Goal: Task Accomplishment & Management: Use online tool/utility

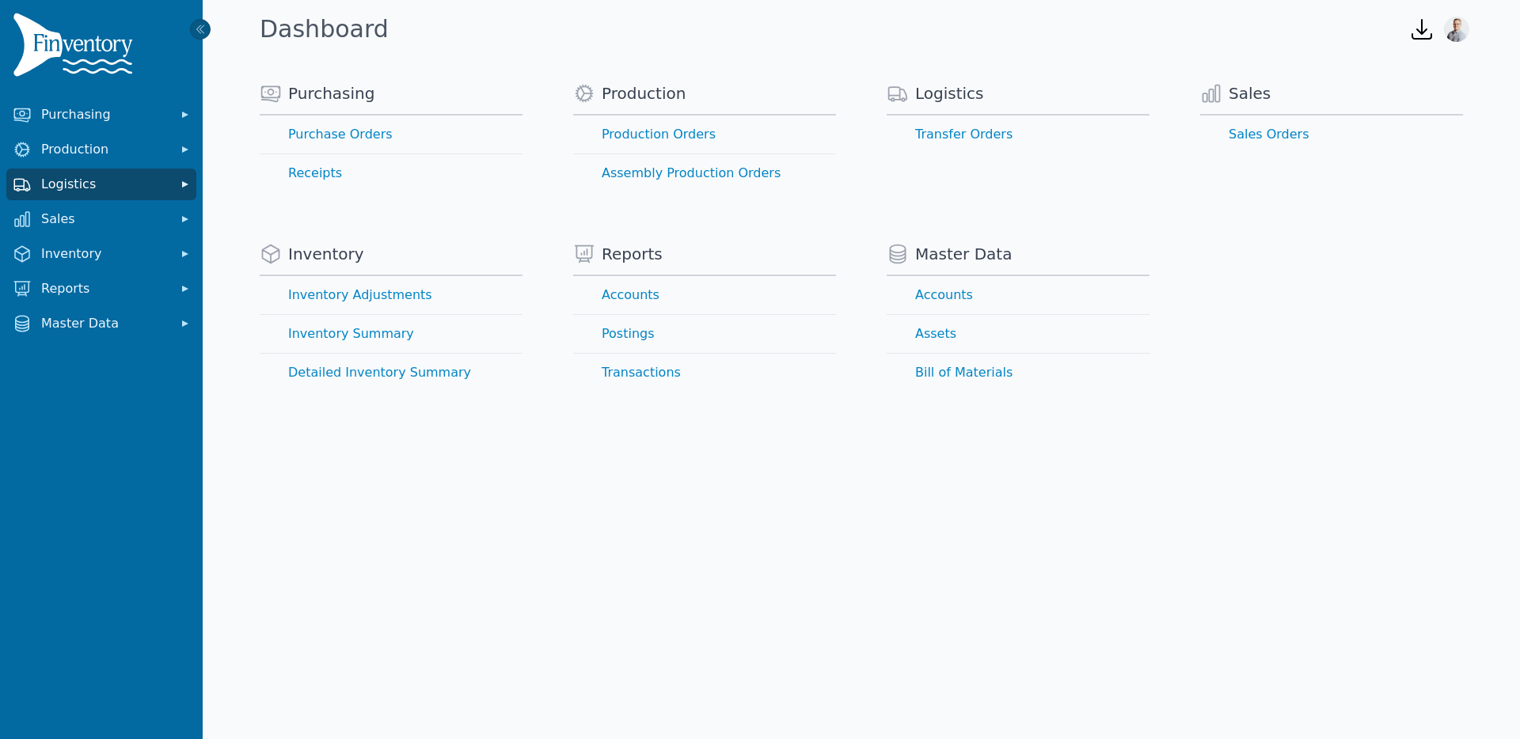
click at [106, 183] on span "Logistics" at bounding box center [104, 184] width 127 height 19
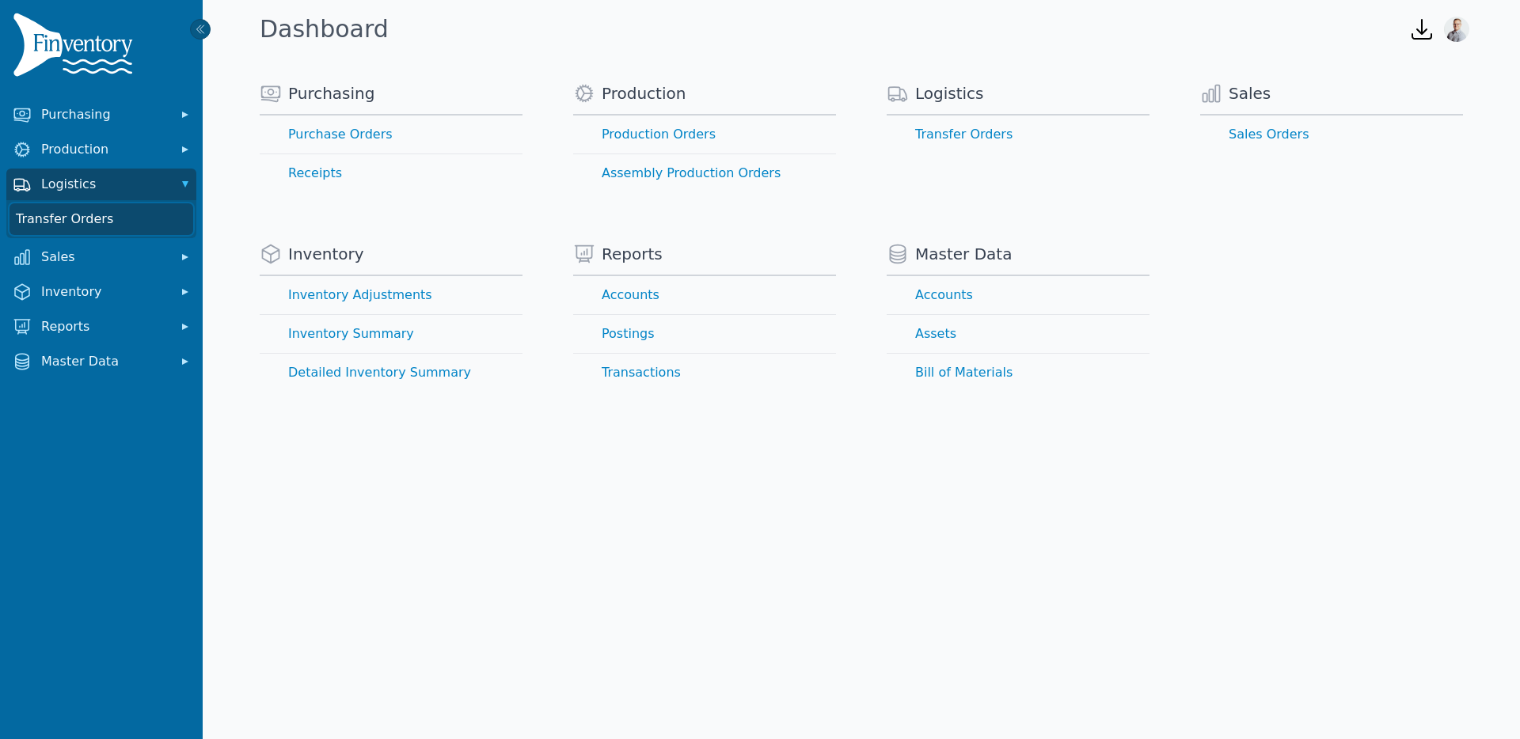
click at [74, 227] on link "Transfer Orders" at bounding box center [101, 219] width 184 height 32
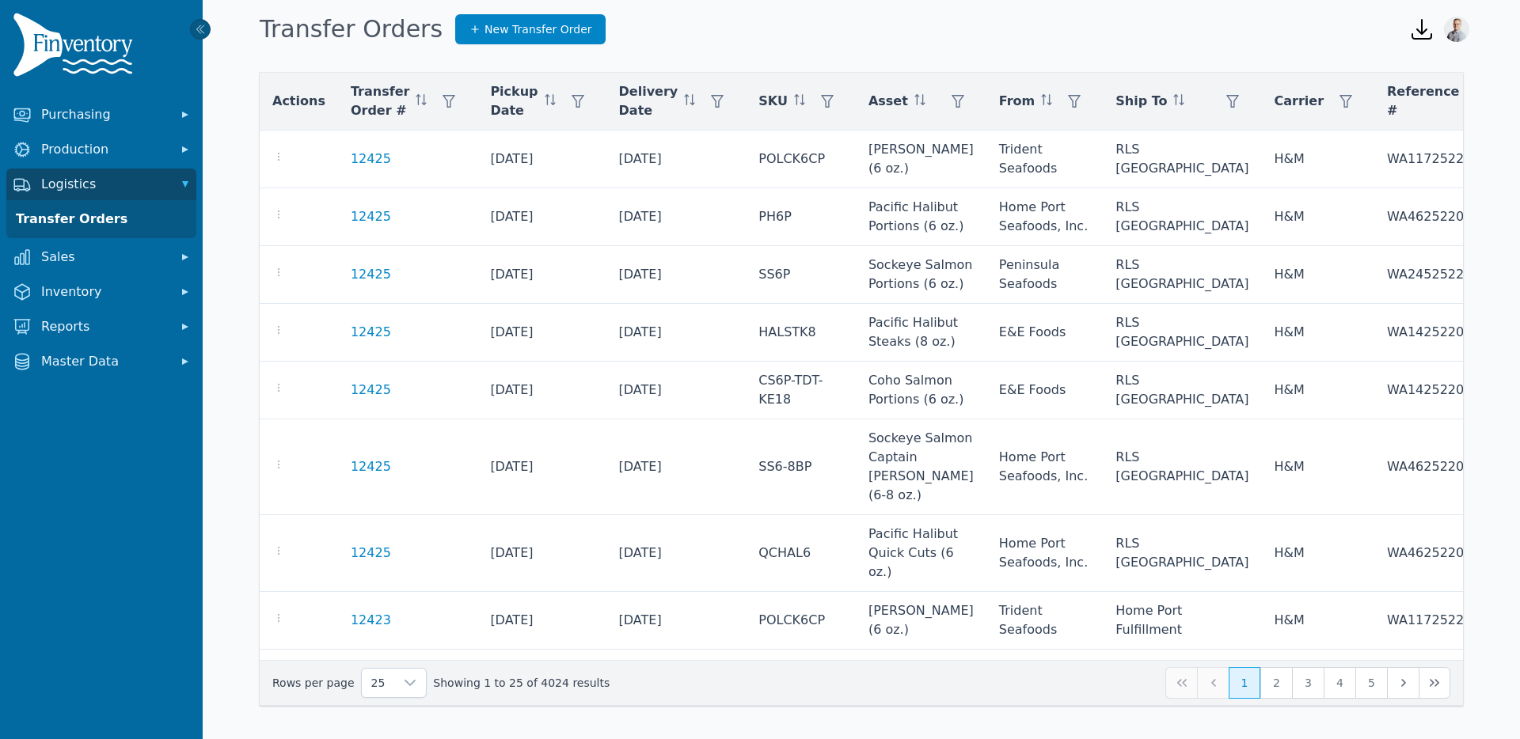
click at [442, 105] on icon "button" at bounding box center [448, 101] width 13 height 13
type input "*****"
click at [584, 178] on span "Apply" at bounding box center [572, 181] width 32 height 17
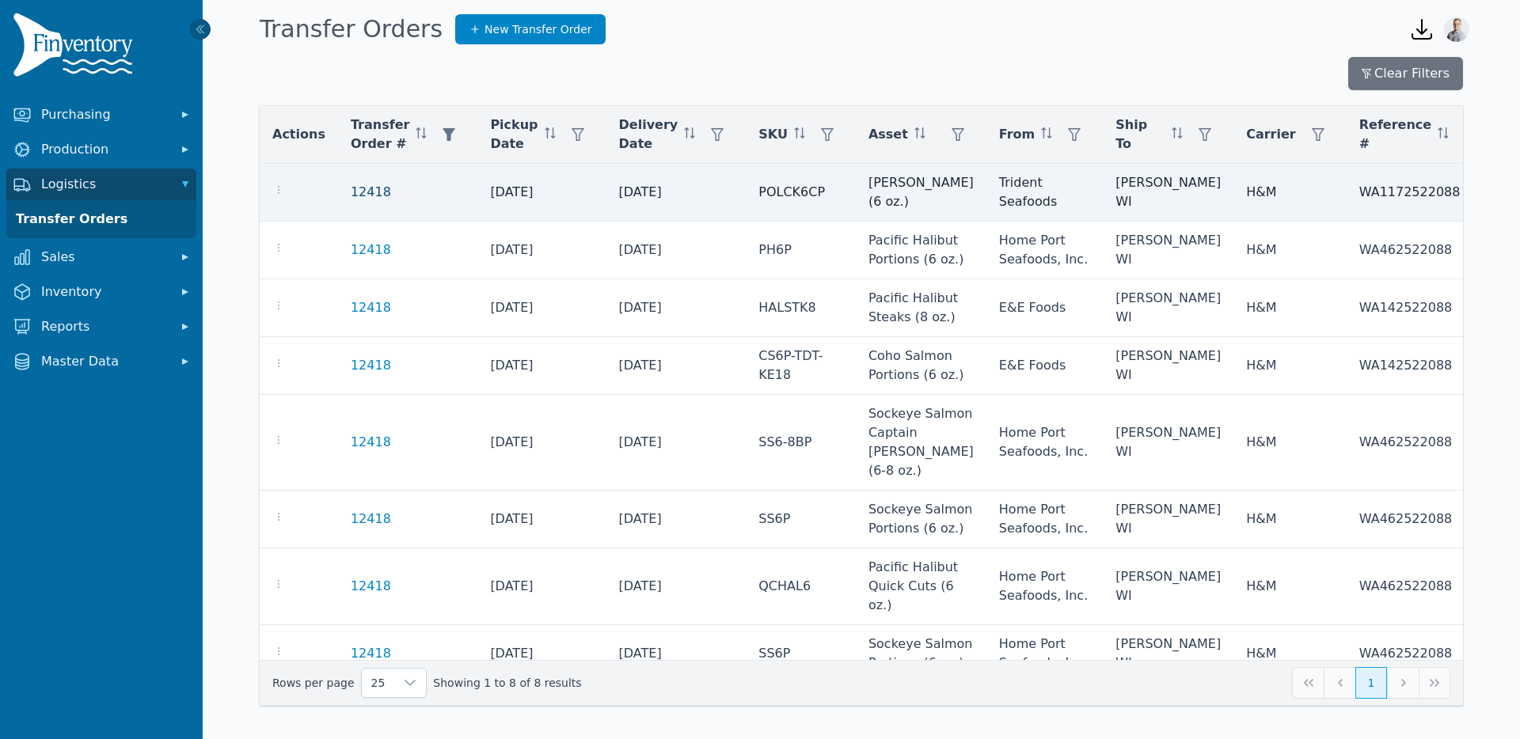
click at [370, 191] on link "12418" at bounding box center [371, 192] width 40 height 19
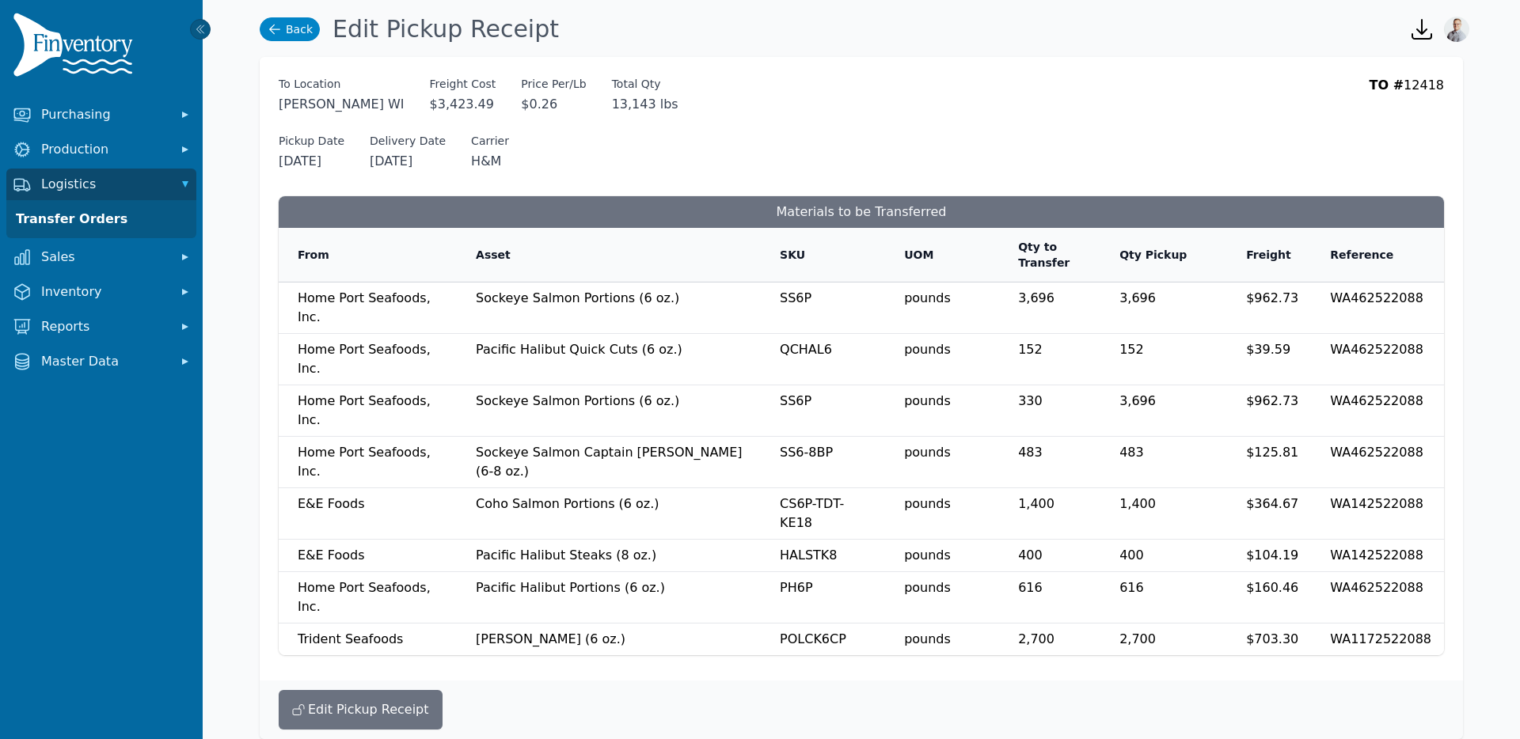
click at [288, 30] on link "Back" at bounding box center [290, 29] width 60 height 24
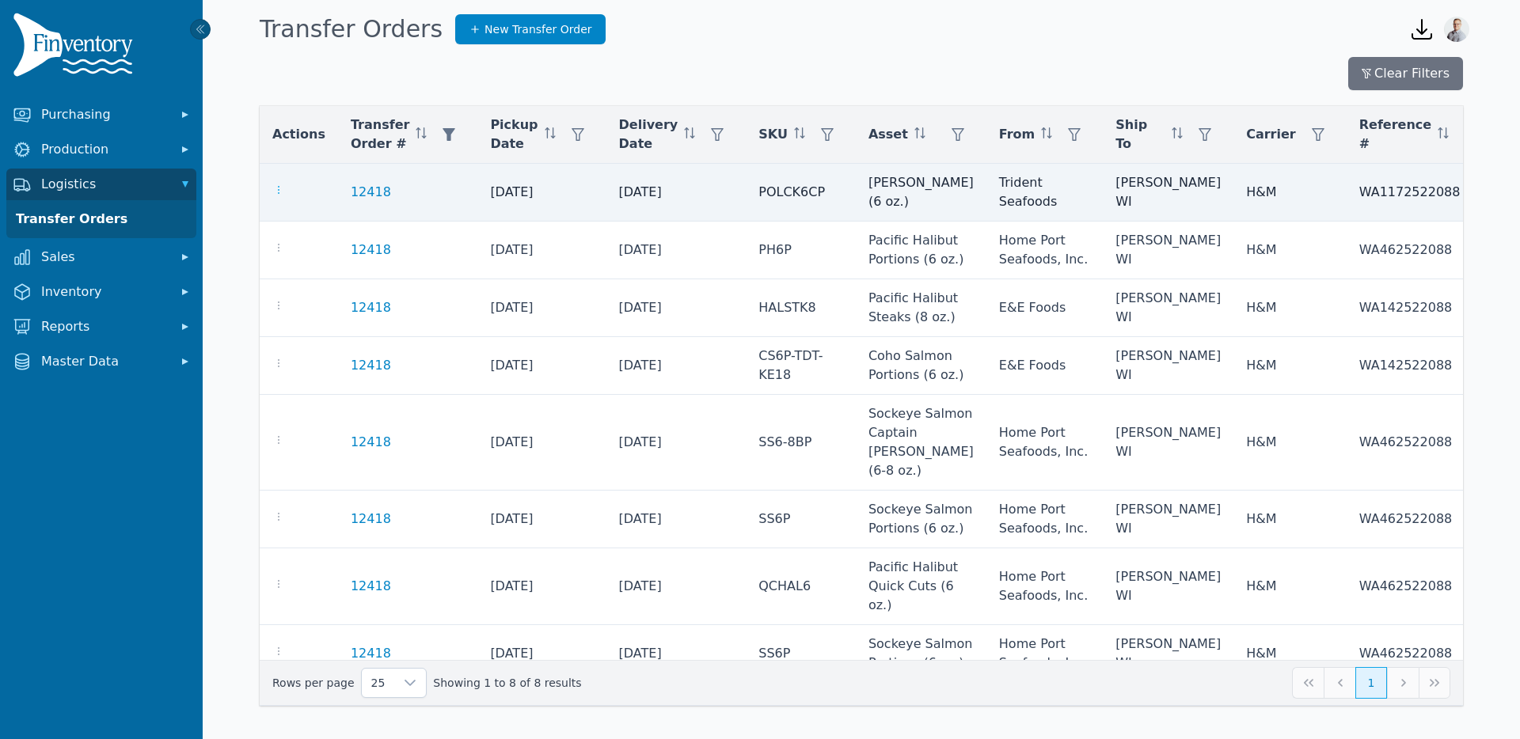
click at [274, 193] on icon "button" at bounding box center [278, 190] width 13 height 13
